Goal: Task Accomplishment & Management: Use online tool/utility

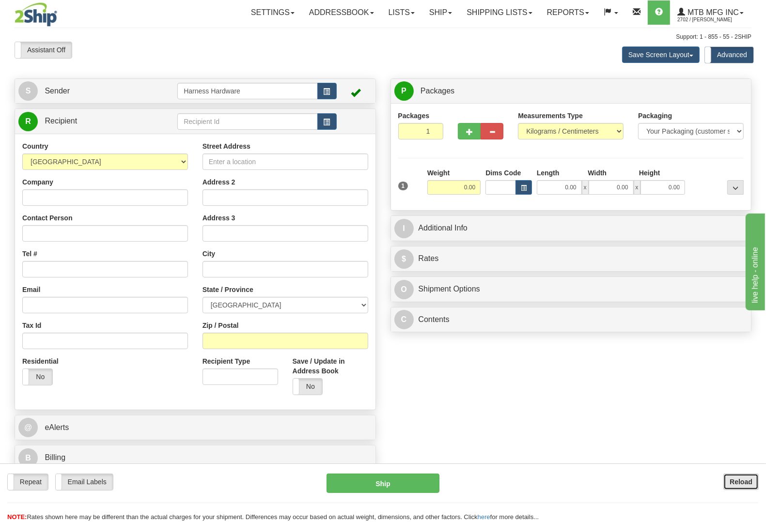
click at [744, 483] on b "Reload" at bounding box center [741, 482] width 23 height 8
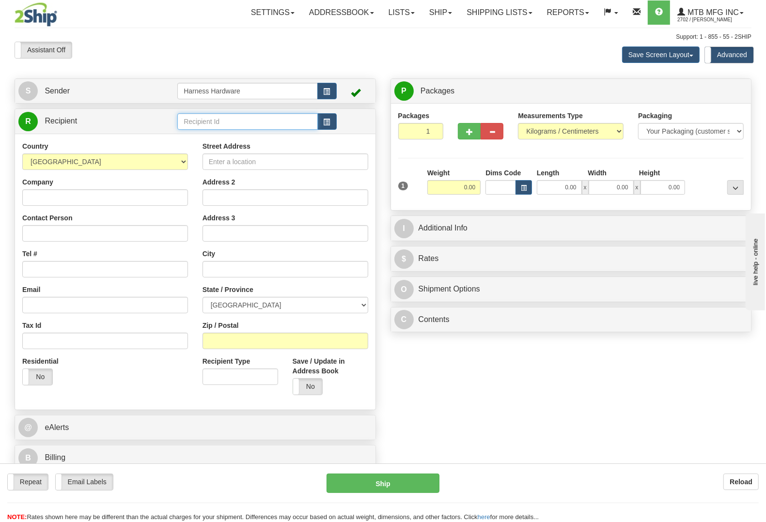
click at [222, 120] on input "text" at bounding box center [247, 121] width 140 height 16
click at [241, 122] on input "text" at bounding box center [247, 121] width 140 height 16
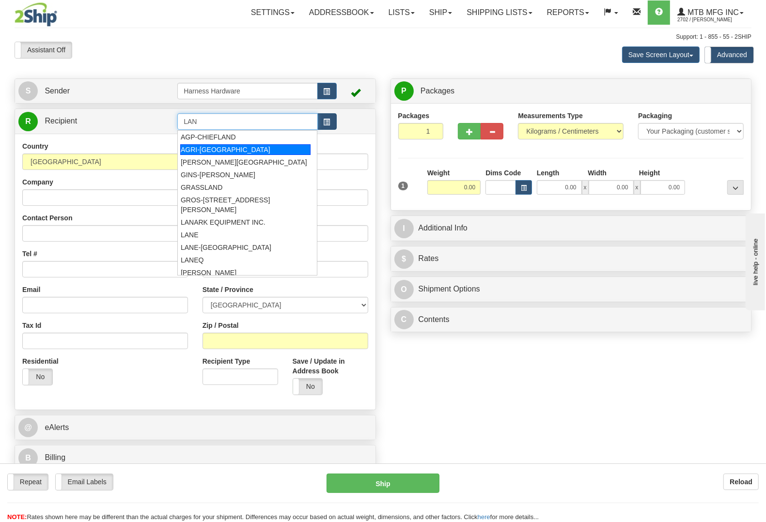
type input "LAN"
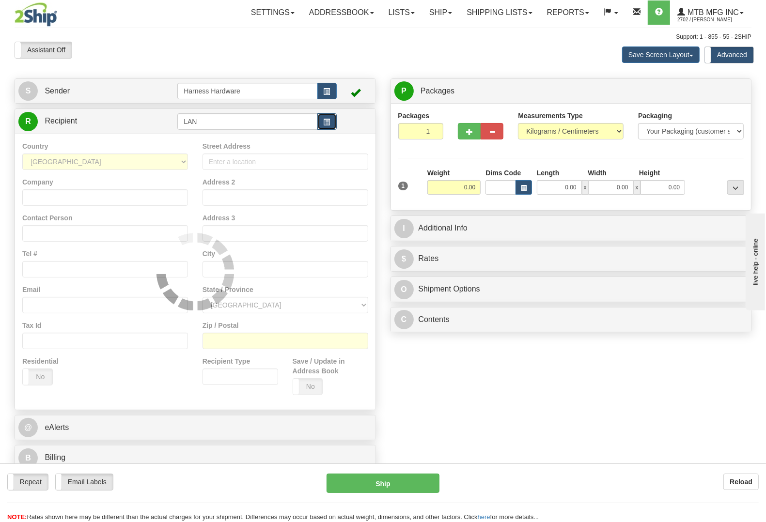
click at [331, 119] on button "button" at bounding box center [326, 121] width 19 height 16
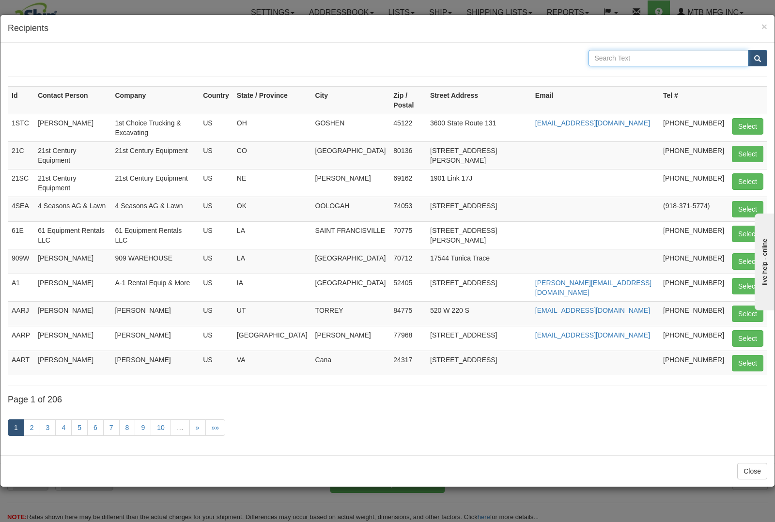
click at [645, 55] on input "text" at bounding box center [669, 58] width 160 height 16
type input "COATES"
click at [748, 50] on button "submit" at bounding box center [757, 58] width 19 height 16
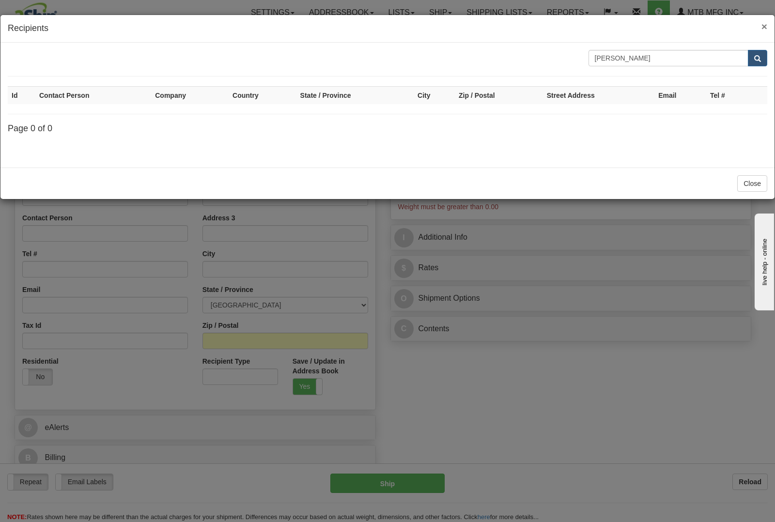
click at [764, 23] on span "×" at bounding box center [765, 26] width 6 height 11
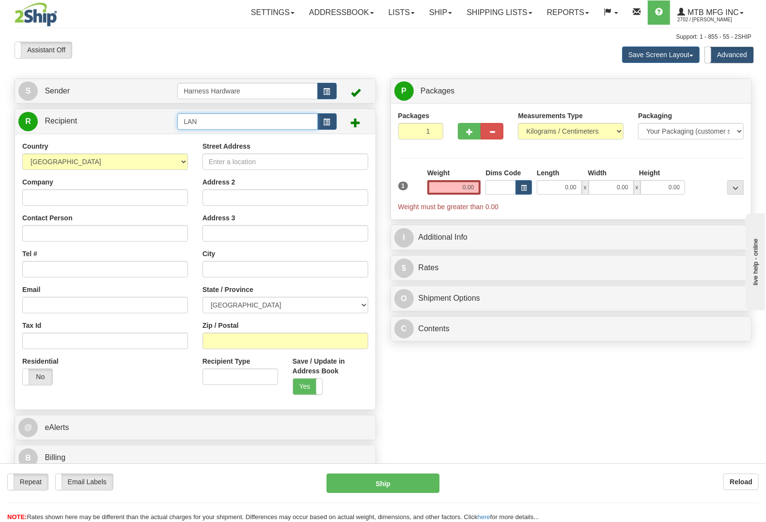
click at [233, 121] on input "LAN" at bounding box center [247, 121] width 140 height 16
type input "LANC"
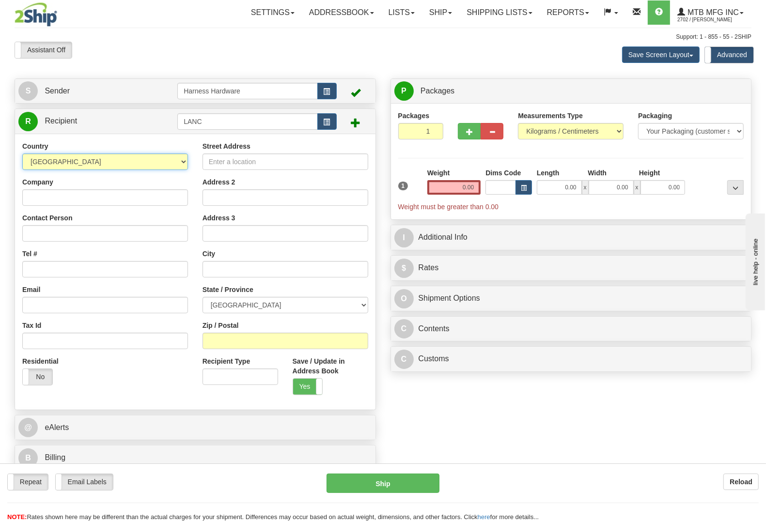
select select "US"
click at [98, 175] on div "Country AFGHANISTAN ALAND ISLANDS ALBANIA ALGERIA AMERICAN SAMOA ANDORRA ANGOLA…" at bounding box center [105, 266] width 180 height 251
click at [88, 200] on input "Company" at bounding box center [105, 197] width 166 height 16
paste input "Land & Coates"
type input "Land & CoatesQ"
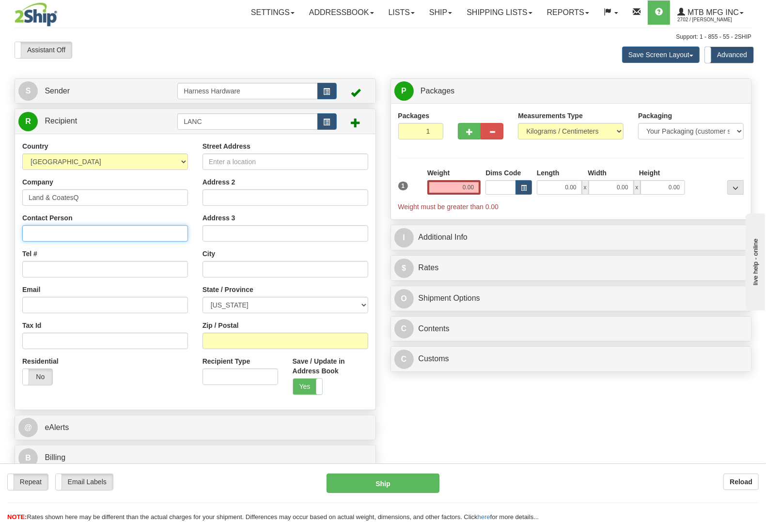
paste input "Land & Coates"
type input "Land & Coates"
click at [112, 270] on input "Tel #" at bounding box center [105, 269] width 166 height 16
paste input "804-824-9905"
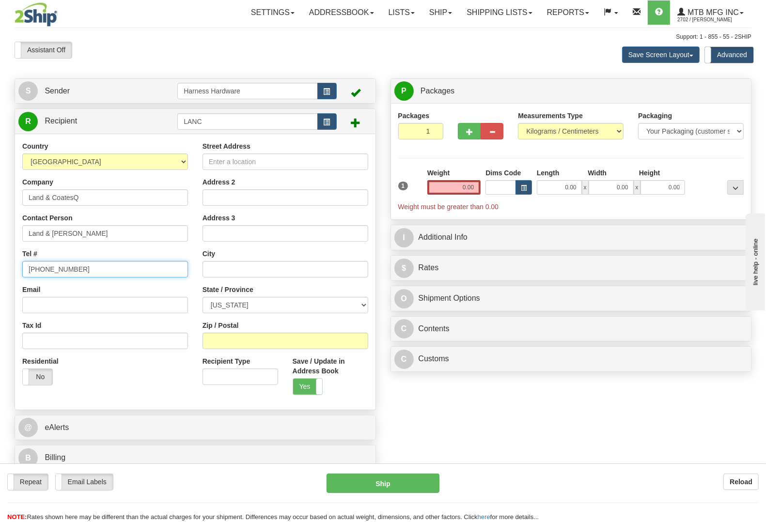
type input "804-824-9905"
click at [350, 168] on input "Street Address" at bounding box center [286, 162] width 166 height 16
paste input "6062 George Washington Mem. Hwy."
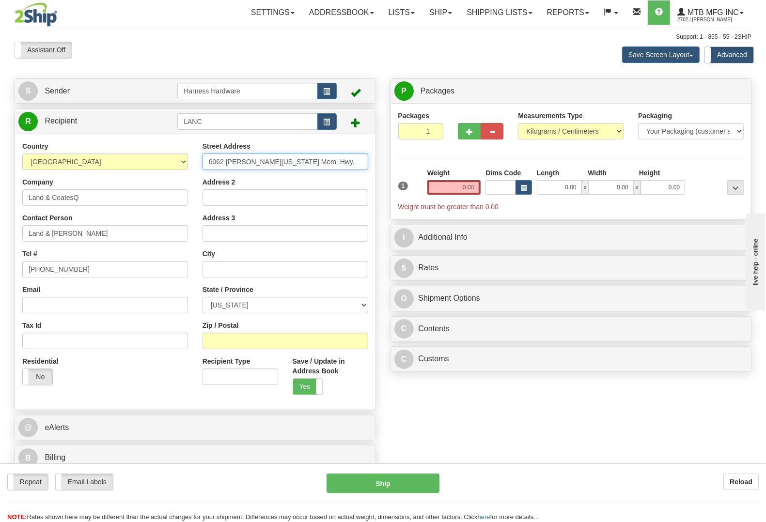
type input "6062 George Washington Mem. Hwy."
click at [315, 336] on input "Zip / Postal" at bounding box center [286, 341] width 166 height 16
paste input "23061"
type input "23061"
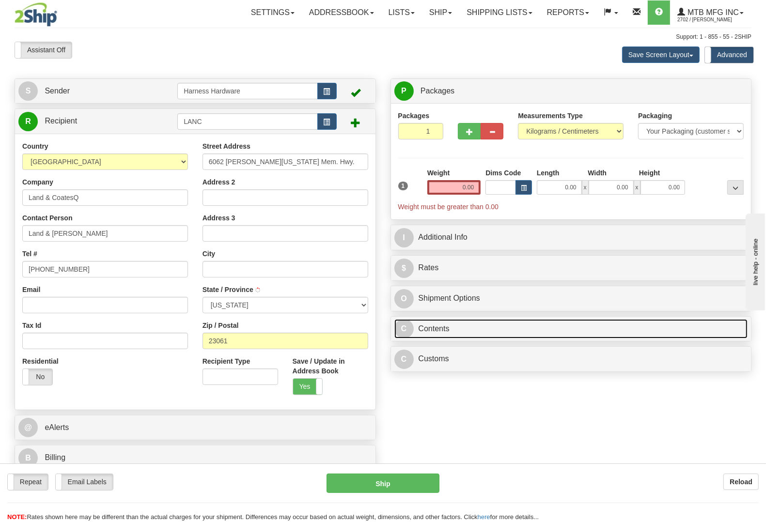
click at [442, 325] on link "C Contents" at bounding box center [571, 329] width 354 height 20
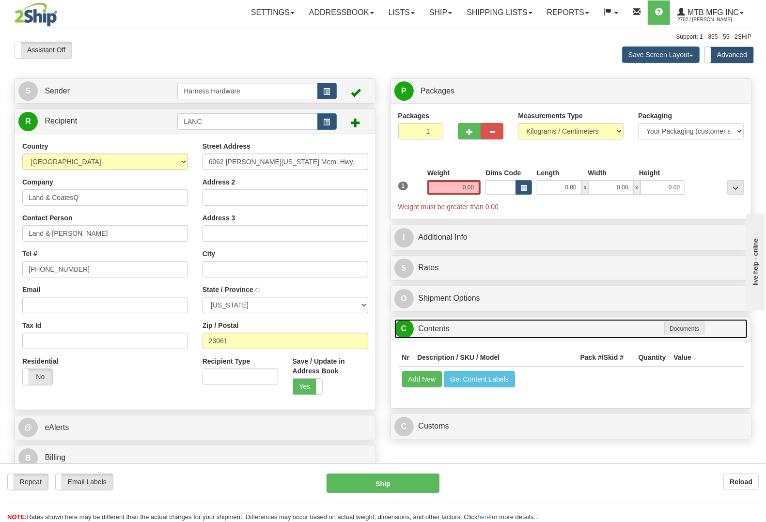
type input "GLOUCESTER"
select select "VA"
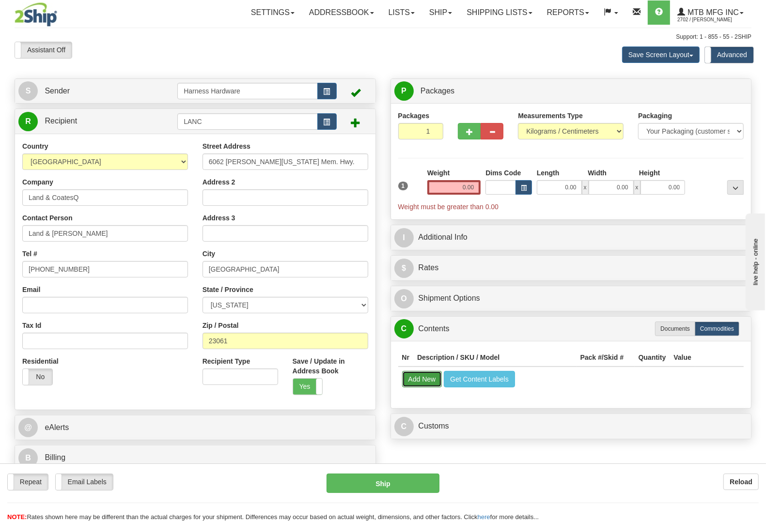
click at [415, 383] on button "Add New" at bounding box center [422, 379] width 40 height 16
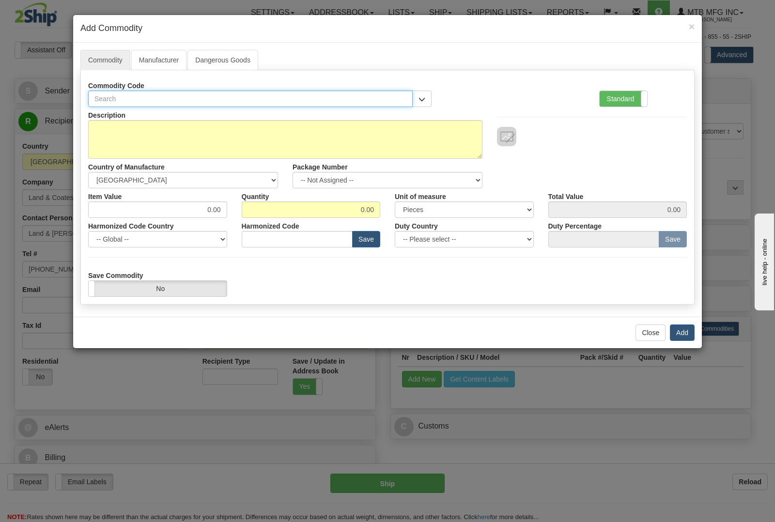
click at [335, 100] on input "text" at bounding box center [250, 99] width 325 height 16
type input "5003"
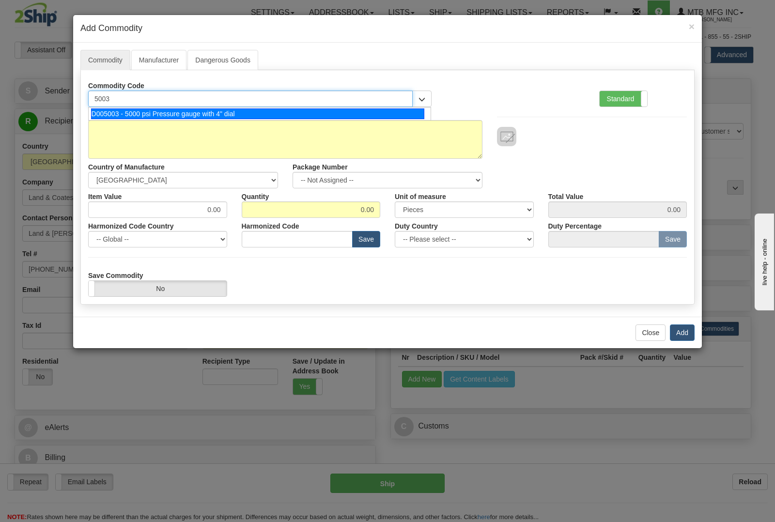
click at [335, 112] on div "D005003 - 5000 psi Pressure gauge with 4" dial" at bounding box center [258, 114] width 334 height 11
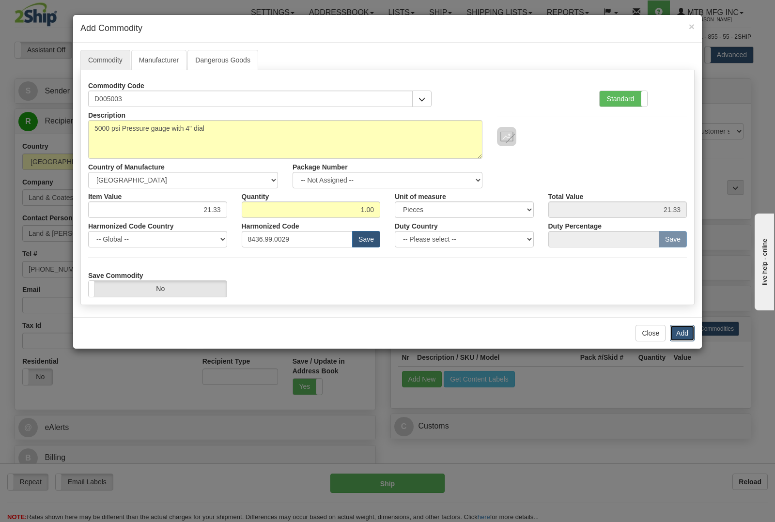
click at [686, 338] on button "Add" at bounding box center [682, 333] width 25 height 16
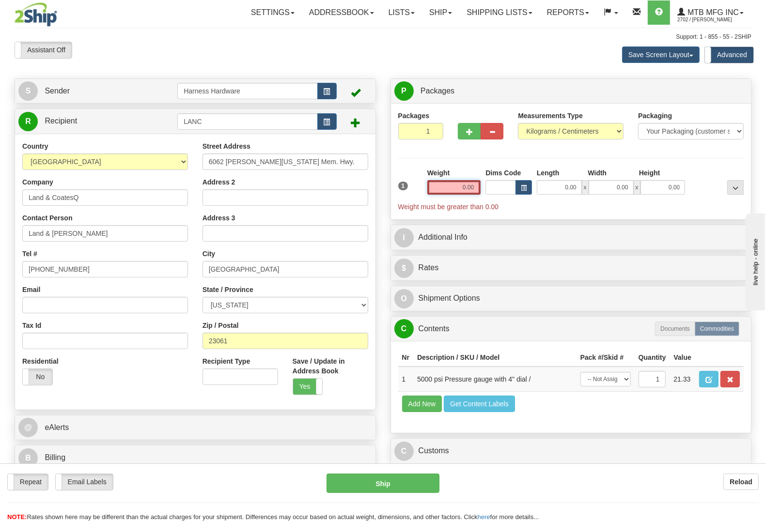
click at [458, 189] on input "0.00" at bounding box center [454, 187] width 54 height 15
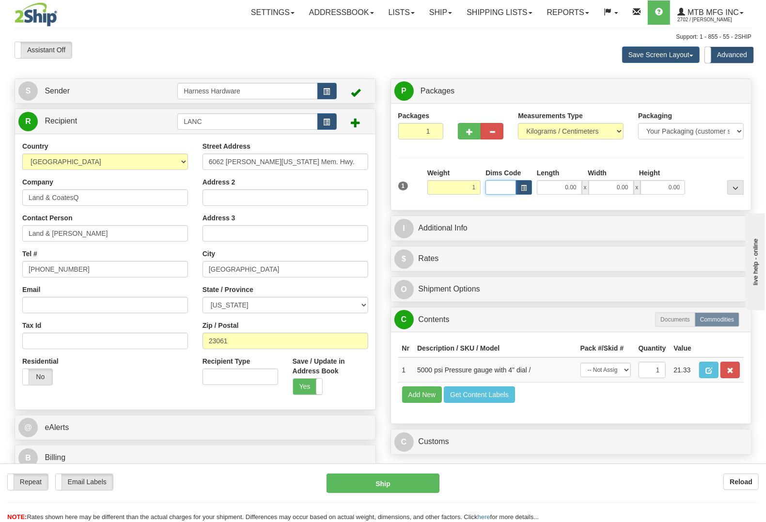
type input "1.00"
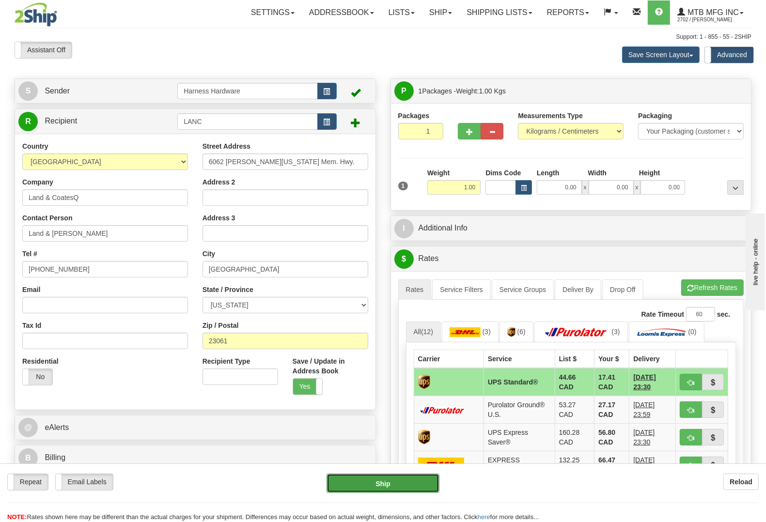
click at [396, 484] on button "Ship" at bounding box center [383, 483] width 113 height 19
type input "11"
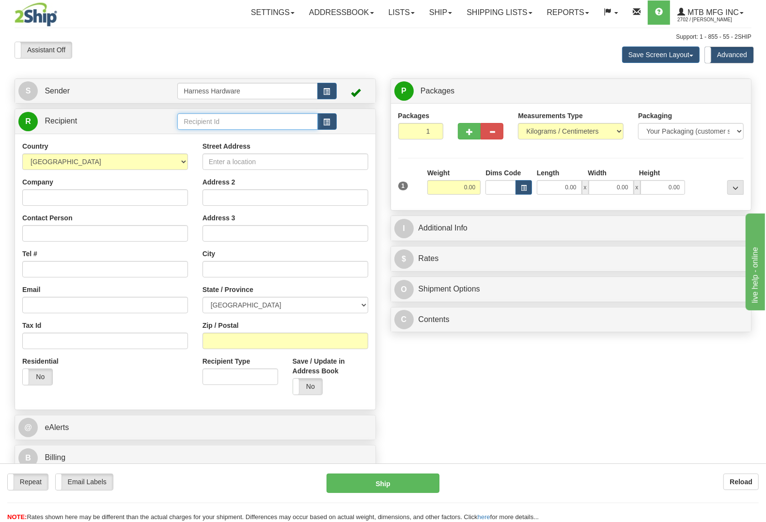
click at [199, 127] on input "text" at bounding box center [247, 121] width 140 height 16
type input "hydp"
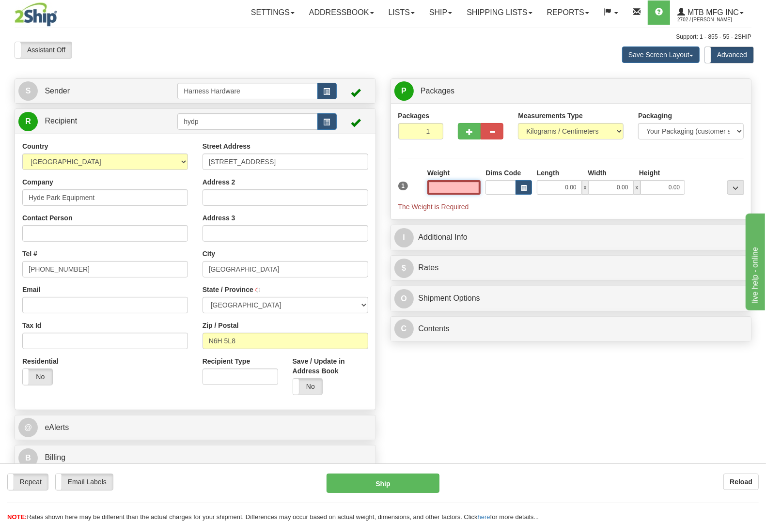
type input "LONDON"
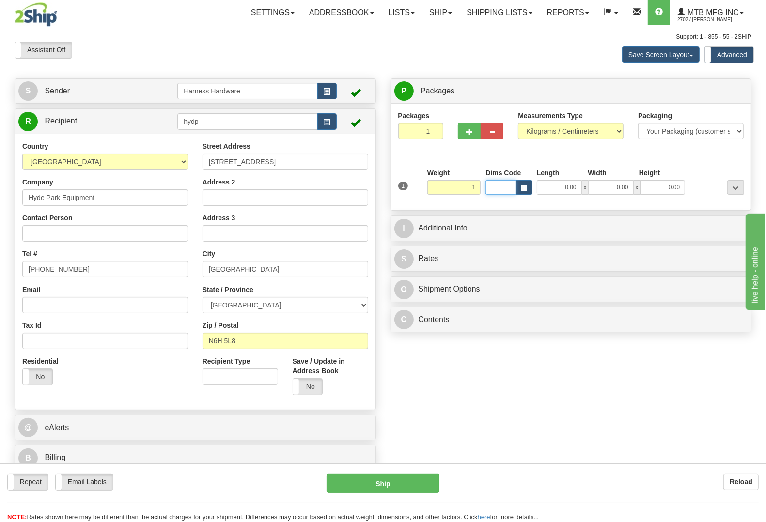
type input "1.00"
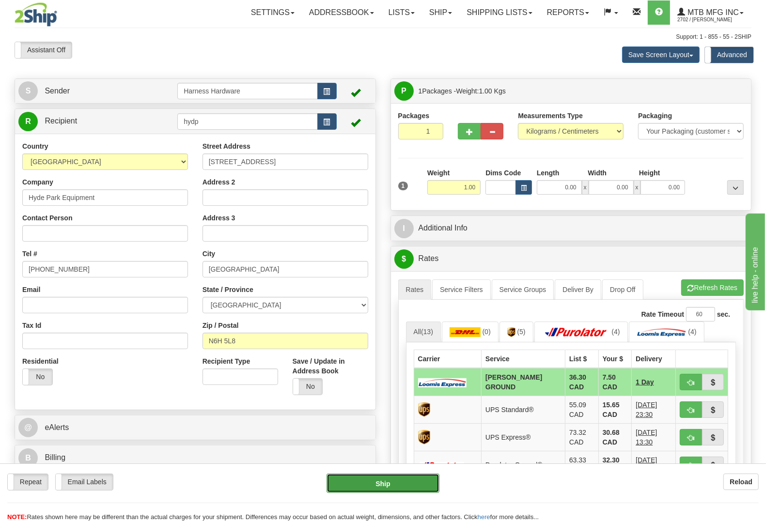
click at [391, 484] on button "Ship" at bounding box center [383, 483] width 113 height 19
type input "DD"
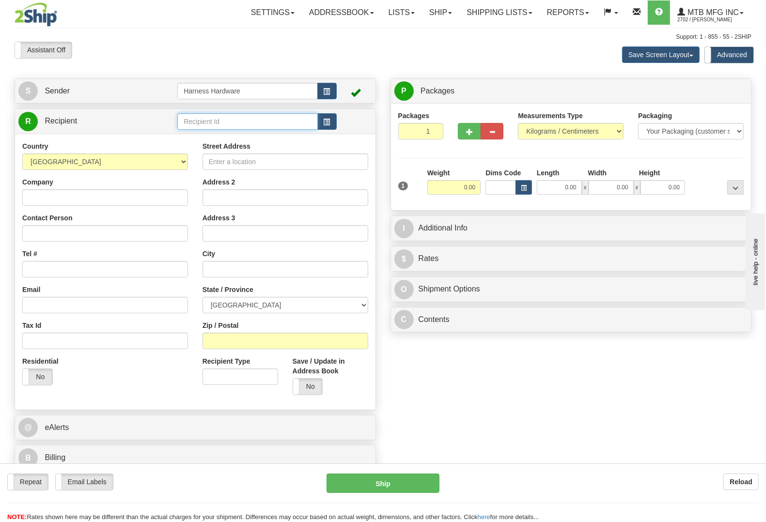
click at [226, 122] on input "text" at bounding box center [247, 121] width 140 height 16
type input "chev"
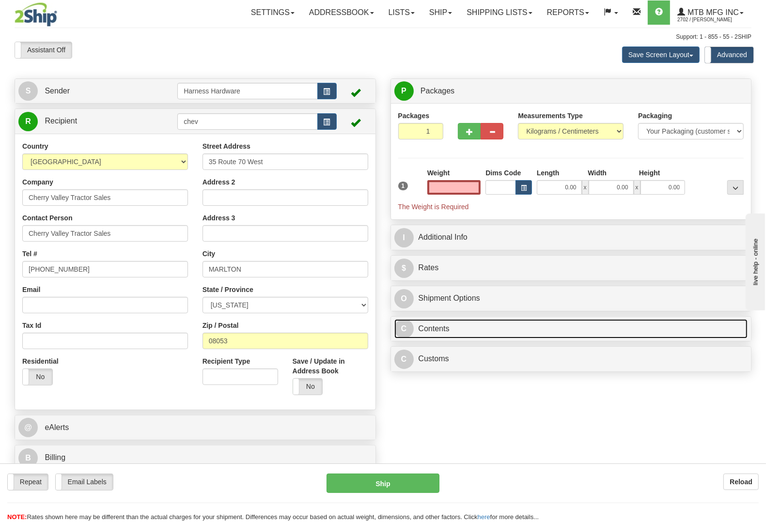
type input "0.00"
click at [461, 337] on link "C Contents" at bounding box center [571, 329] width 354 height 20
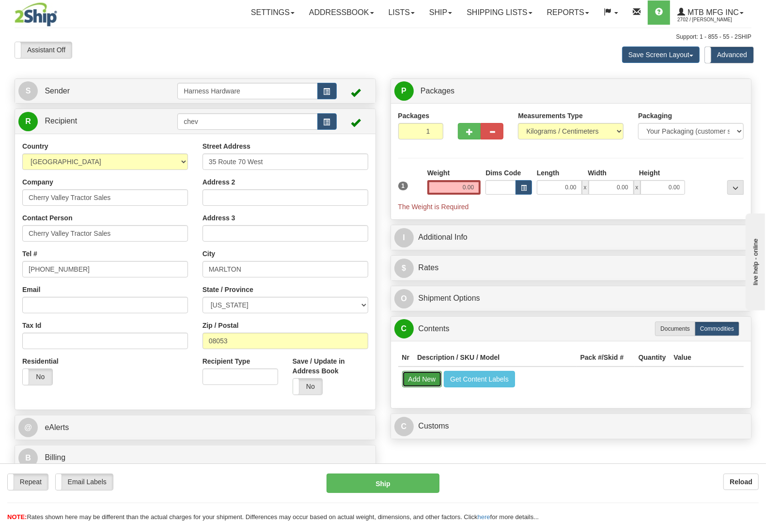
click at [437, 383] on button "Add New" at bounding box center [422, 379] width 40 height 16
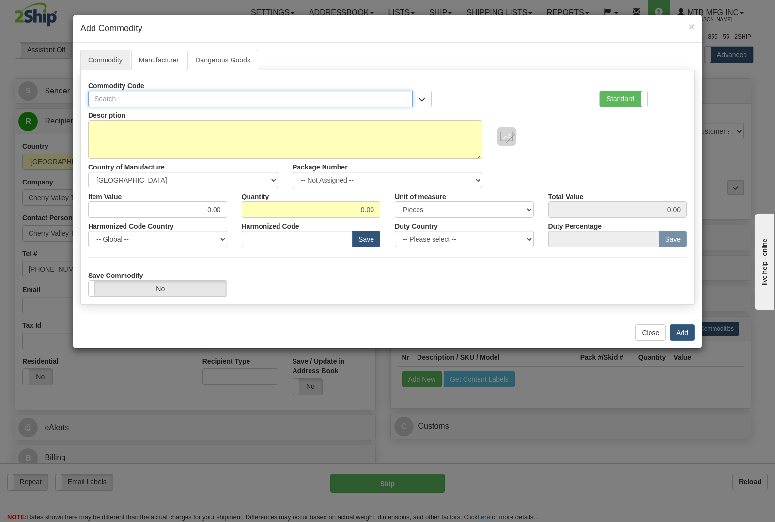
click at [342, 94] on input "text" at bounding box center [250, 99] width 325 height 16
type input "f3000"
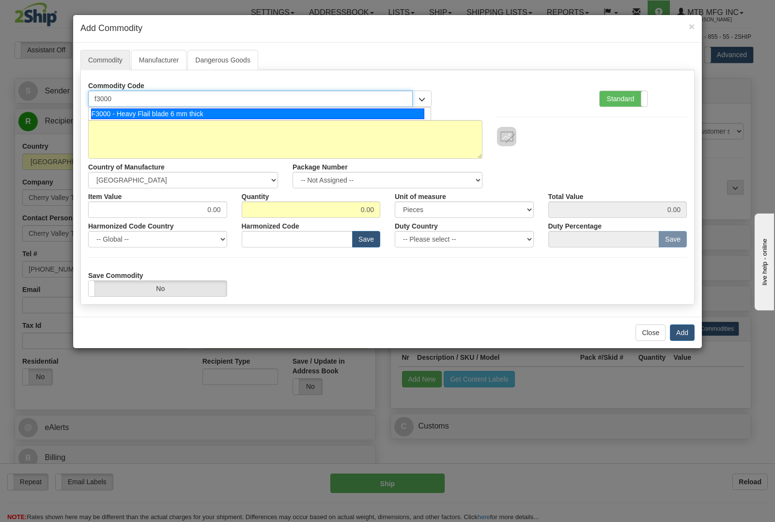
click at [332, 112] on div "F3000 - Heavy Flail blade 6 mm thick" at bounding box center [258, 114] width 334 height 11
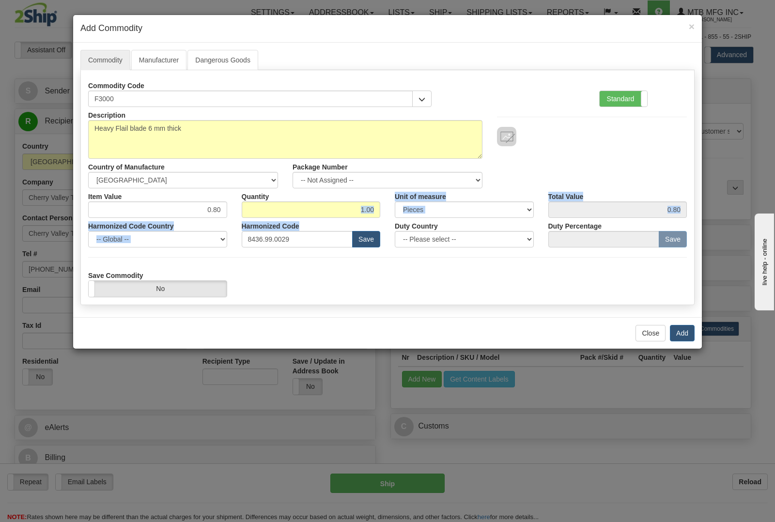
drag, startPoint x: 359, startPoint y: 221, endPoint x: 362, endPoint y: 217, distance: 5.8
click at [362, 217] on div "Description Heavy Flail blade 6 mm thick Country of Manufacture -- Unknown -- A…" at bounding box center [387, 202] width 599 height 190
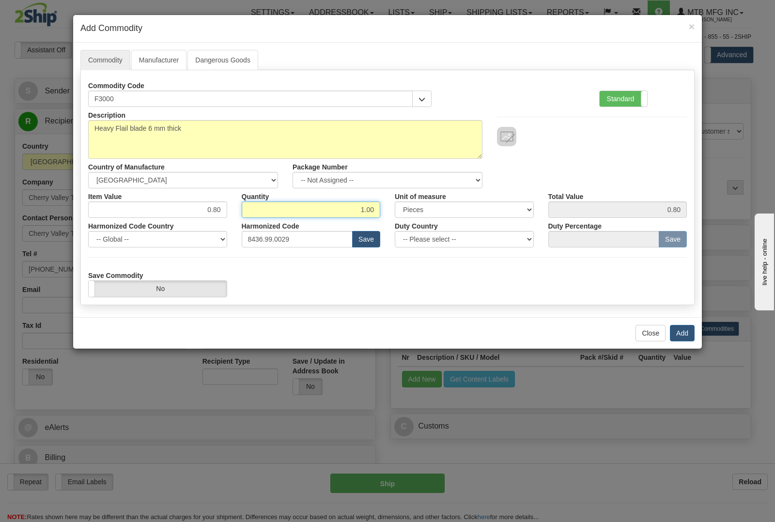
drag, startPoint x: 361, startPoint y: 212, endPoint x: 399, endPoint y: 207, distance: 37.6
click at [399, 207] on div "Item Value 0.80 Quantity 1.00 Unit of measure 3 Thousand Square Inches Adjustme…" at bounding box center [387, 203] width 613 height 30
type input "10"
type input "8.00"
click at [686, 334] on button "Add" at bounding box center [682, 333] width 25 height 16
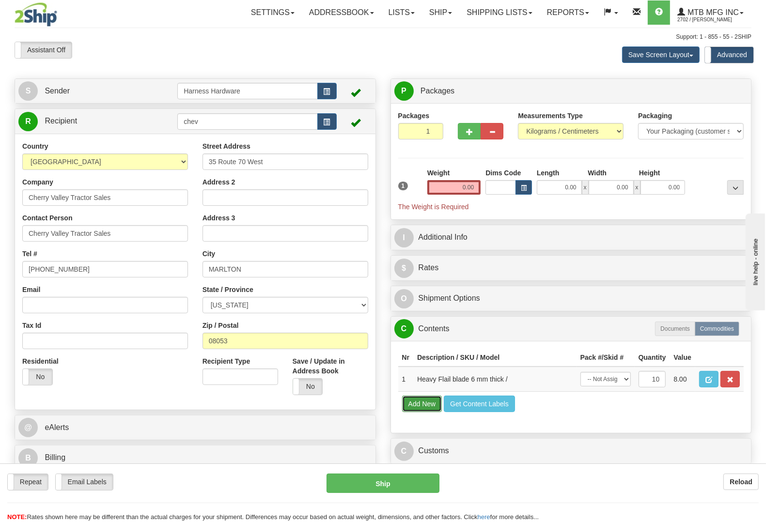
click at [425, 412] on button "Add New" at bounding box center [422, 404] width 40 height 16
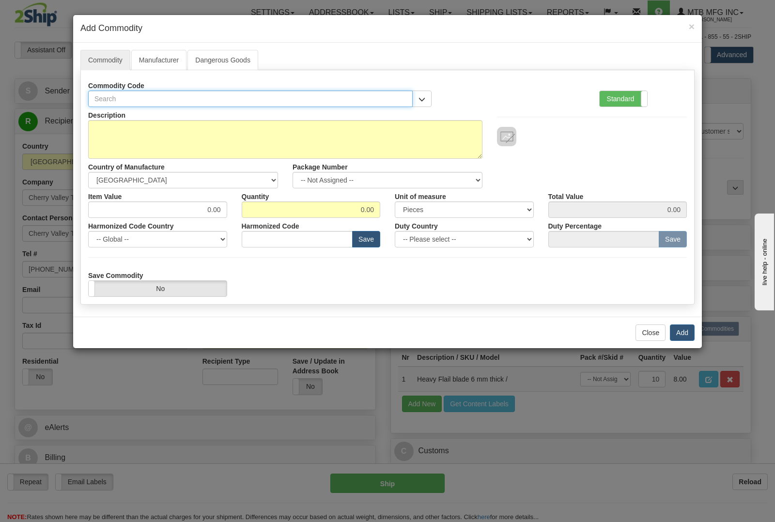
click at [251, 101] on input "text" at bounding box center [250, 99] width 325 height 16
type input "3977"
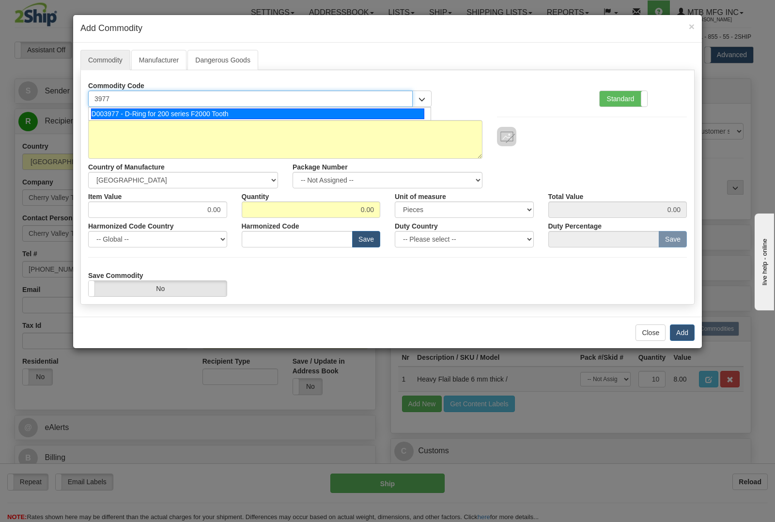
click at [268, 111] on div "D003977 - D-Ring for 200 series F2000 Tooth" at bounding box center [258, 114] width 334 height 11
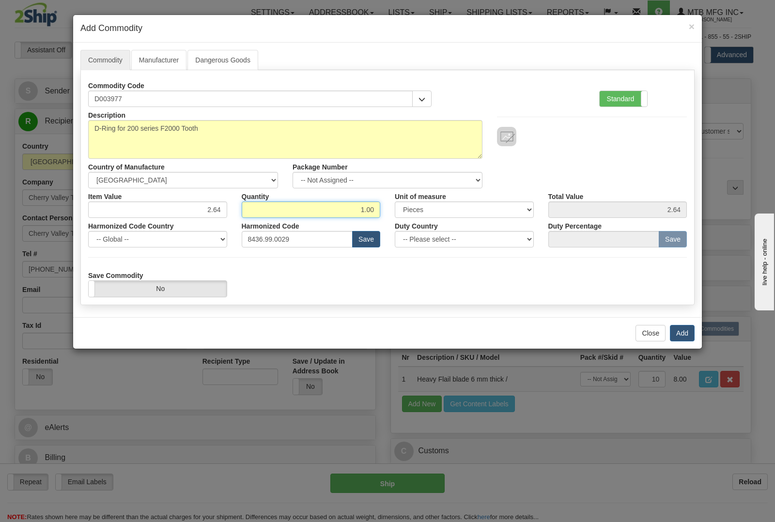
drag, startPoint x: 350, startPoint y: 206, endPoint x: 424, endPoint y: 217, distance: 74.5
click at [424, 217] on div "Item Value 2.64 Quantity 1.00 Unit of measure 3 Thousand Square Inches Adjustme…" at bounding box center [387, 203] width 613 height 30
type input "10"
type input "26.40"
click at [684, 333] on button "Add" at bounding box center [682, 333] width 25 height 16
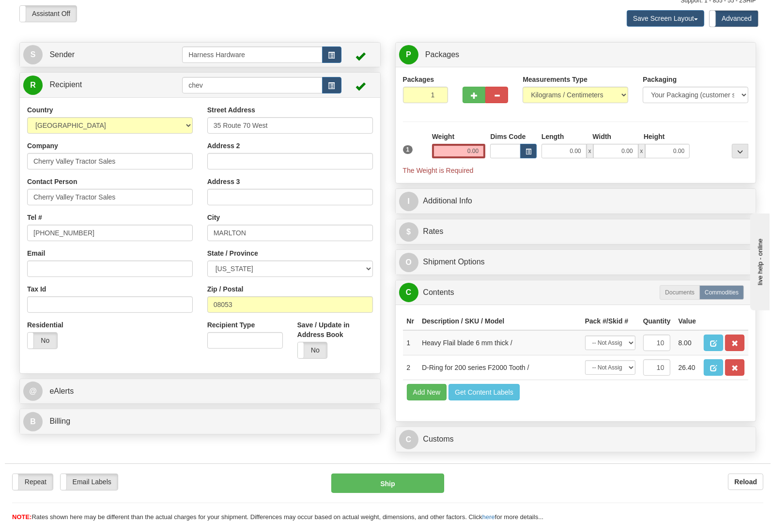
scroll to position [61, 0]
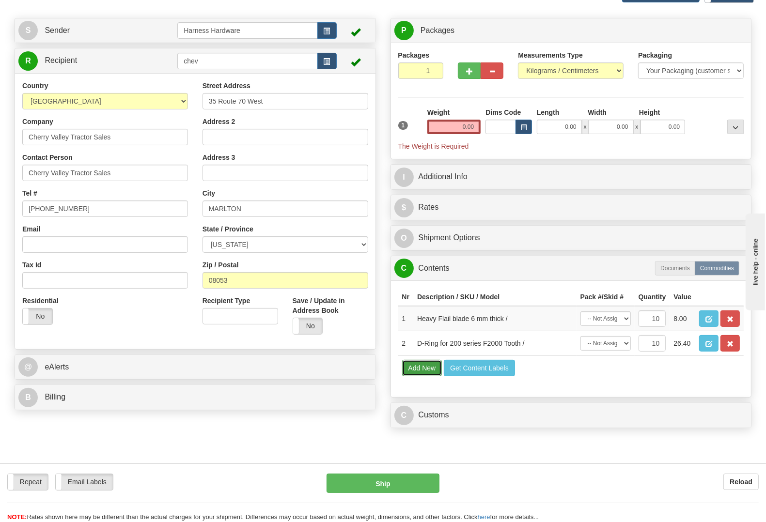
click at [420, 376] on button "Add New" at bounding box center [422, 368] width 40 height 16
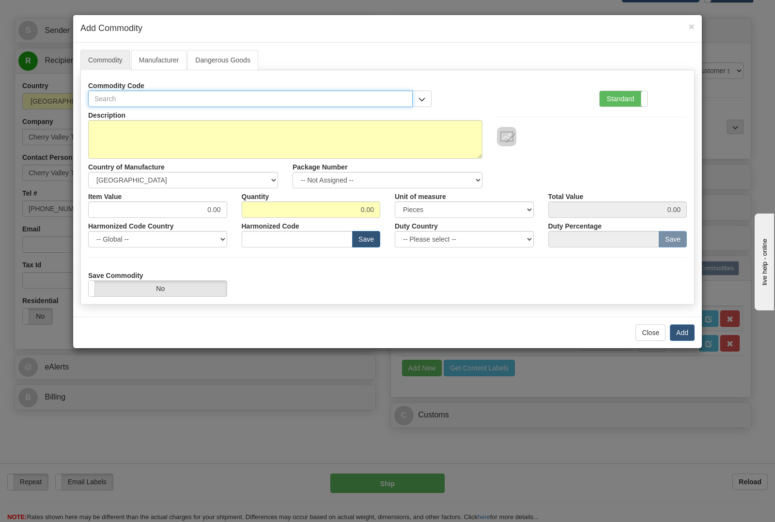
click at [291, 96] on input "text" at bounding box center [250, 99] width 325 height 16
type input "3978"
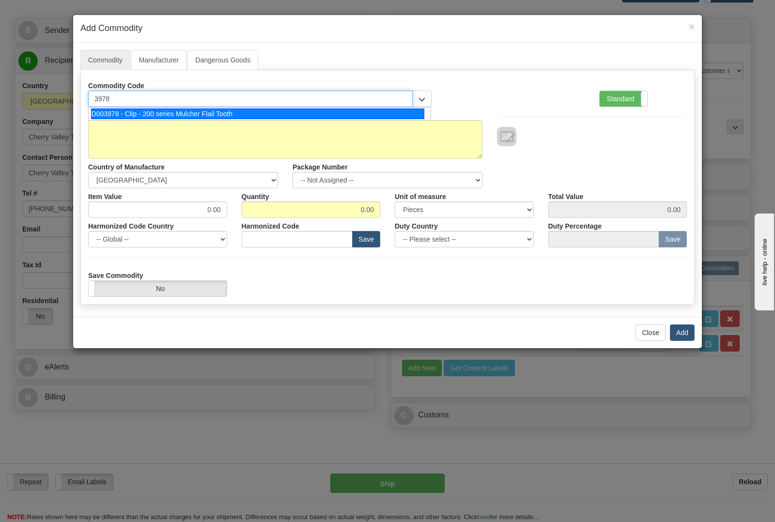
click at [303, 115] on div "D003978 - Clip - 200 series Mulcher Flail Tooth" at bounding box center [258, 114] width 334 height 11
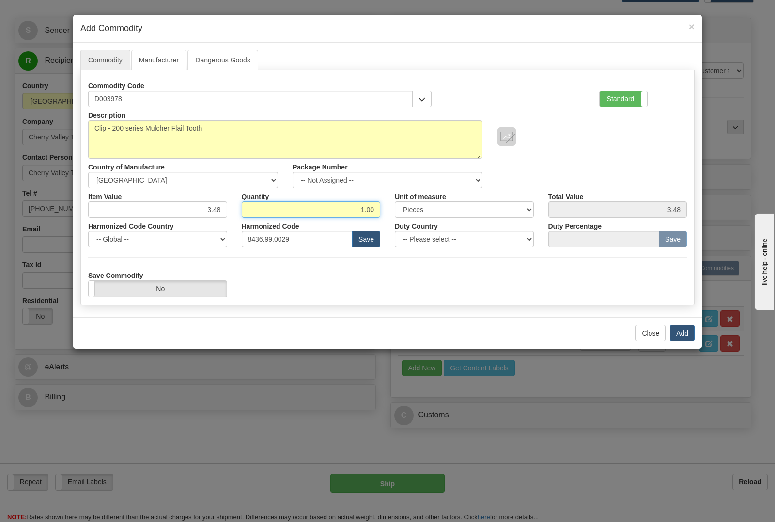
drag, startPoint x: 359, startPoint y: 212, endPoint x: 435, endPoint y: 218, distance: 75.8
click at [435, 218] on div "Description Clip - 200 series Mulcher Flail Tooth Country of Manufacture -- Unk…" at bounding box center [387, 202] width 599 height 190
type input "10"
type input "34.80"
click at [680, 333] on button "Add" at bounding box center [682, 333] width 25 height 16
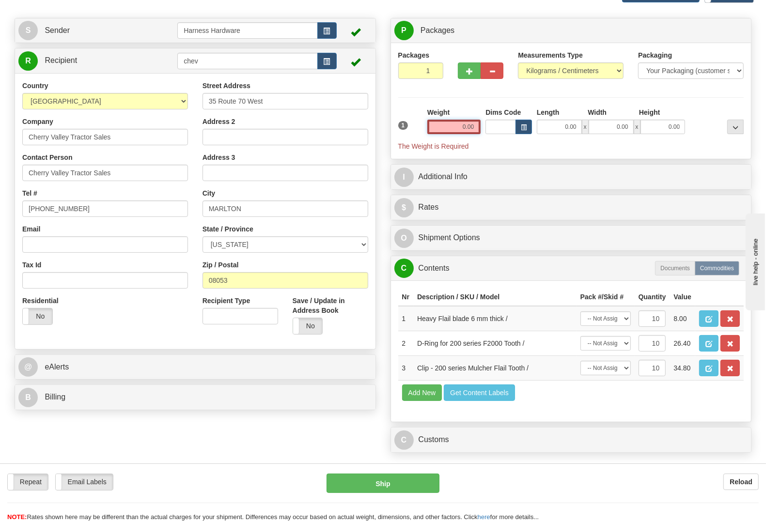
click at [445, 132] on input "0.00" at bounding box center [454, 127] width 54 height 15
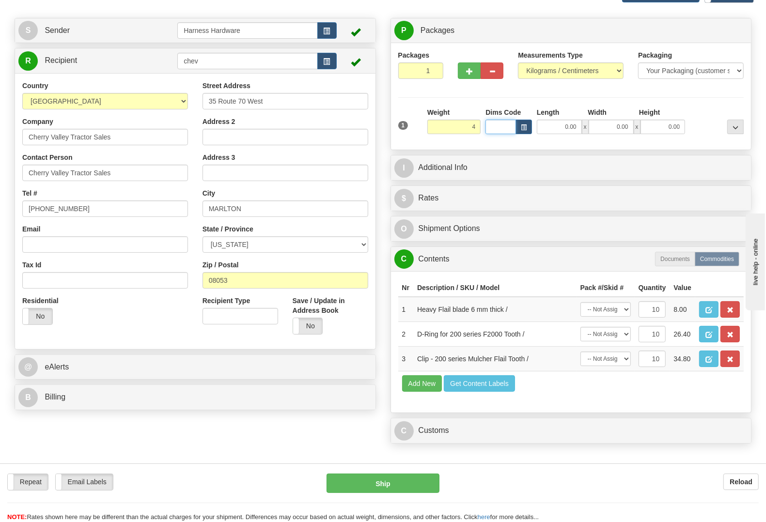
type input "4.00"
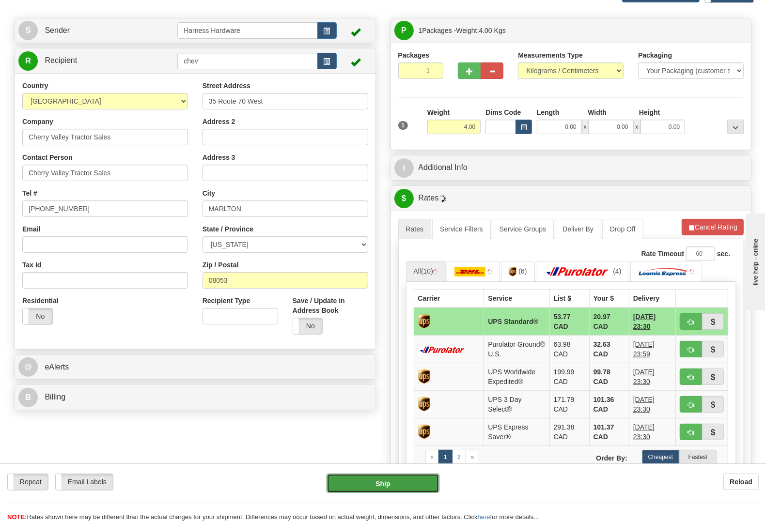
click at [380, 483] on button "Ship" at bounding box center [383, 483] width 113 height 19
type input "11"
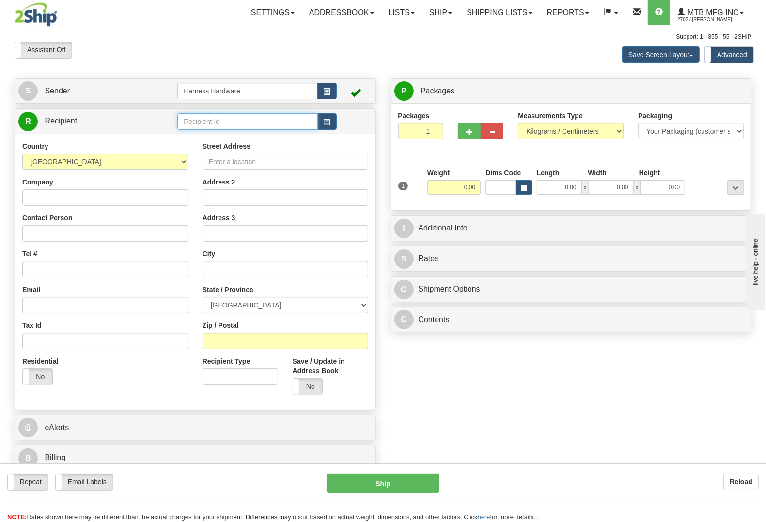
click at [229, 119] on input "text" at bounding box center [247, 121] width 140 height 16
type input "strf"
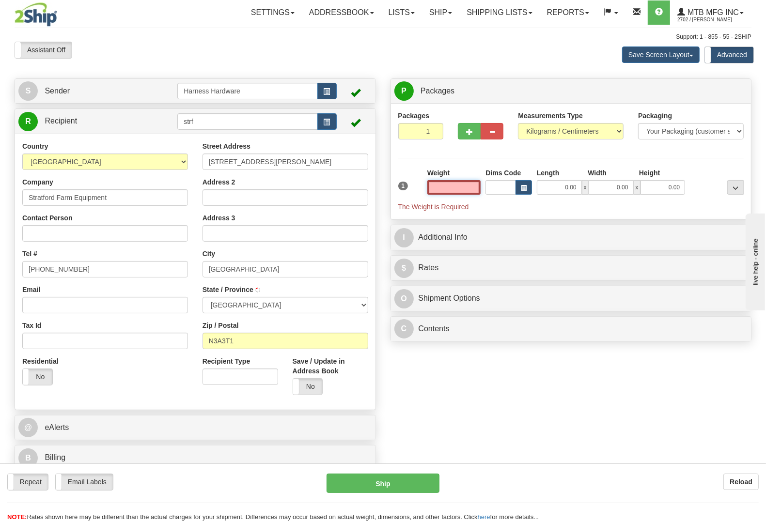
type input "[GEOGRAPHIC_DATA]"
type input "0.00"
click at [248, 118] on input "strf" at bounding box center [247, 121] width 140 height 16
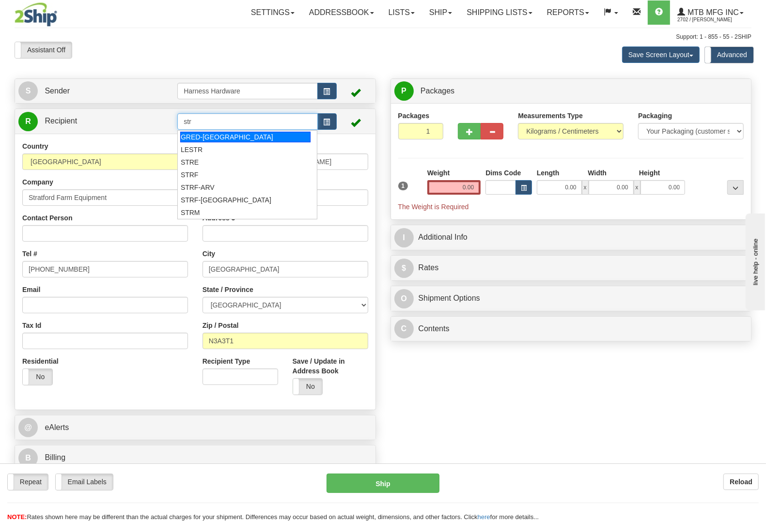
click at [245, 139] on div "GRED-[GEOGRAPHIC_DATA]" at bounding box center [245, 137] width 130 height 11
type input "GRED-STRATFORD"
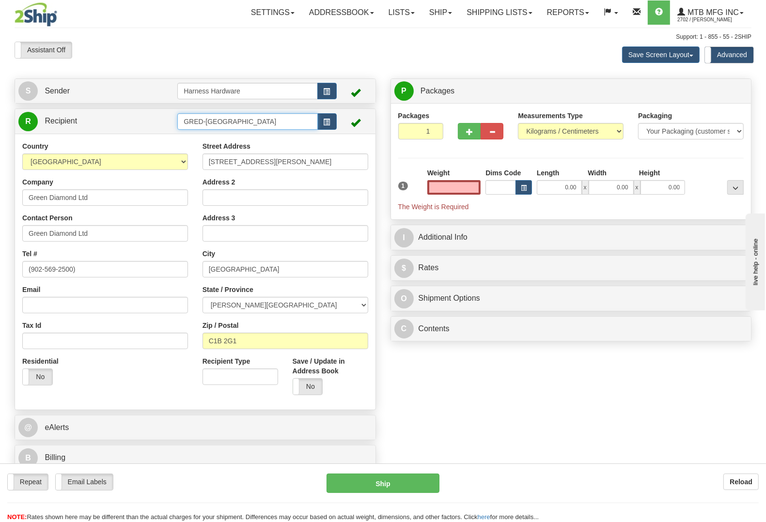
type input "0.00"
drag, startPoint x: 250, startPoint y: 114, endPoint x: 166, endPoint y: 120, distance: 84.0
click at [168, 120] on tr "R Recipient GRED-STRATFORD" at bounding box center [195, 121] width 354 height 20
click at [222, 132] on div "STRF" at bounding box center [245, 137] width 130 height 11
type input "STRF"
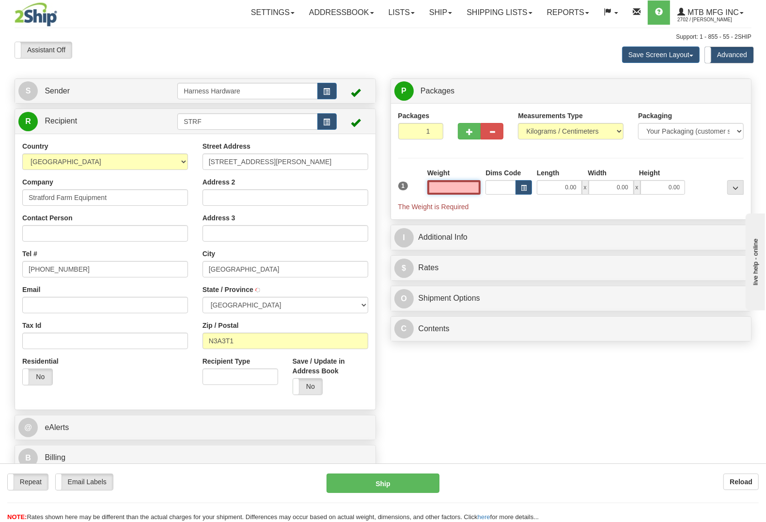
type input "NEW HAMBURG"
type input "0.00"
click at [328, 127] on button "button" at bounding box center [326, 121] width 19 height 16
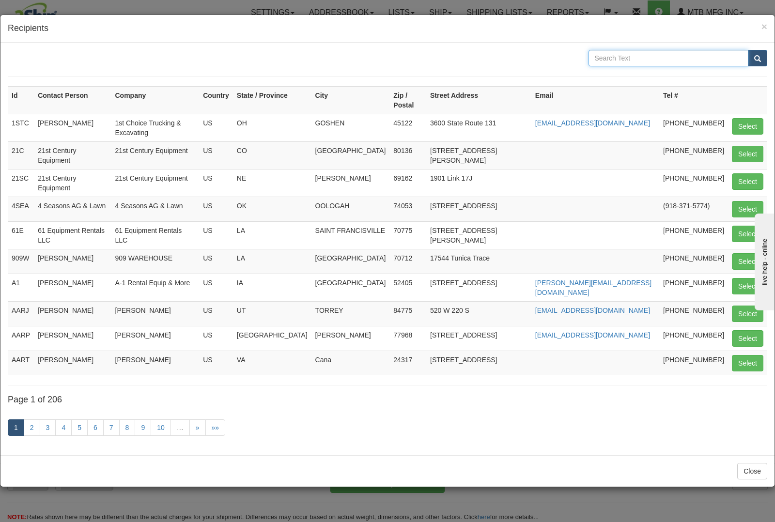
click at [627, 58] on input "text" at bounding box center [669, 58] width 160 height 16
type input "stratton"
click at [756, 57] on span "submit" at bounding box center [757, 59] width 7 height 6
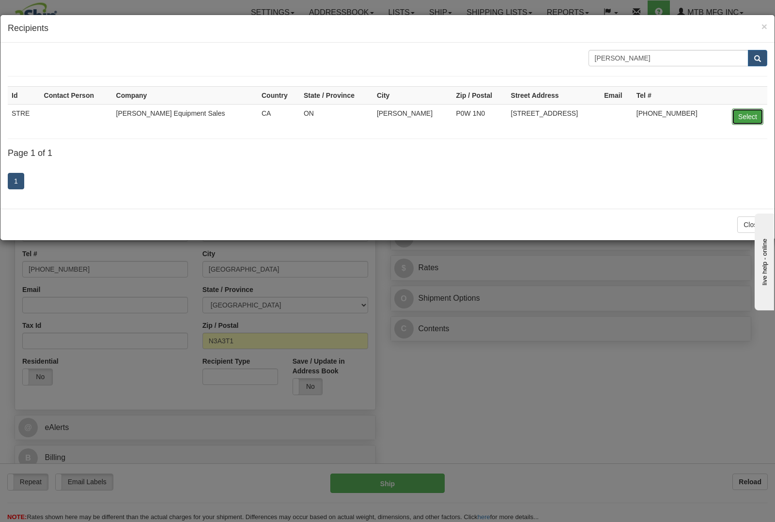
click at [753, 115] on button "Select" at bounding box center [747, 117] width 31 height 16
type input "STRE"
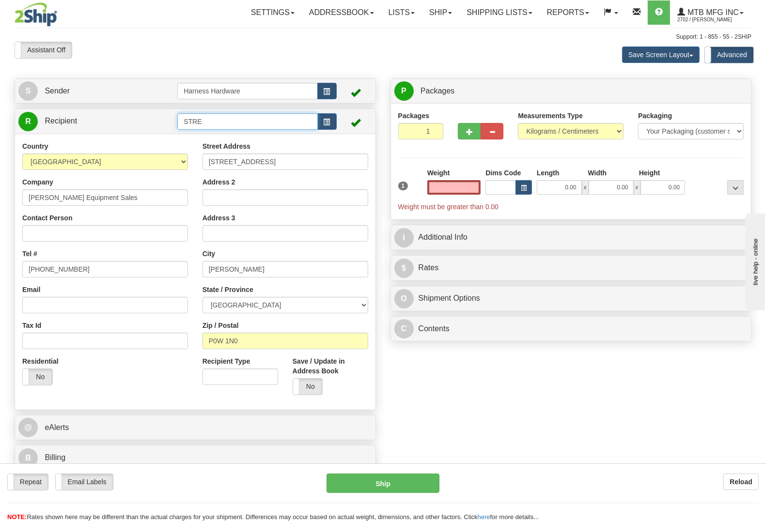
type input "0.00"
click at [219, 124] on input "STRE" at bounding box center [247, 121] width 140 height 16
click at [231, 123] on input "STRF-" at bounding box center [247, 121] width 140 height 16
type input "STRF-STRATTON"
click at [457, 191] on input "0.00" at bounding box center [454, 187] width 54 height 15
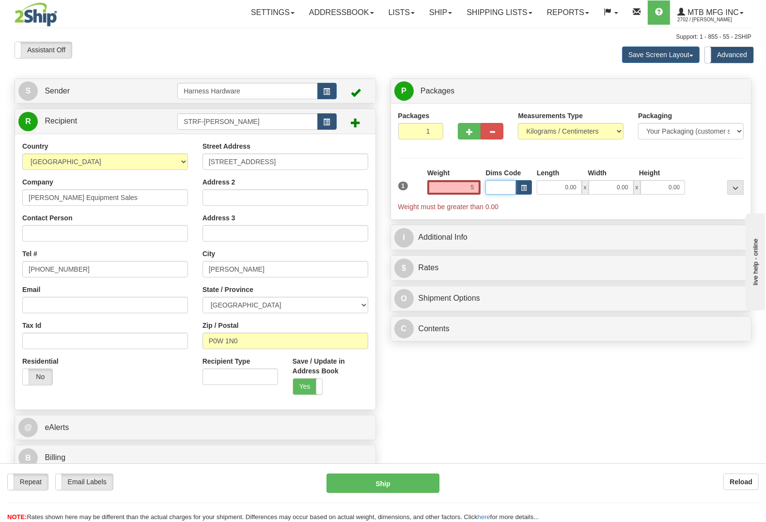
type input "5.00"
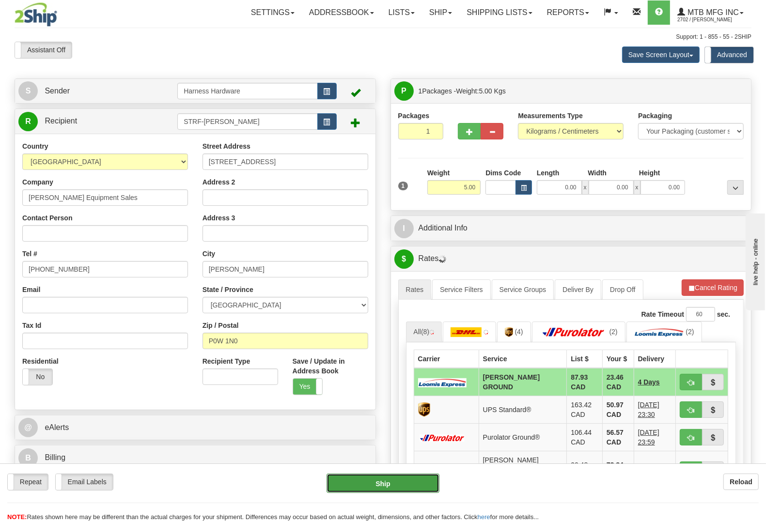
click at [401, 480] on button "Ship" at bounding box center [383, 483] width 113 height 19
type input "DD"
